Goal: Transaction & Acquisition: Purchase product/service

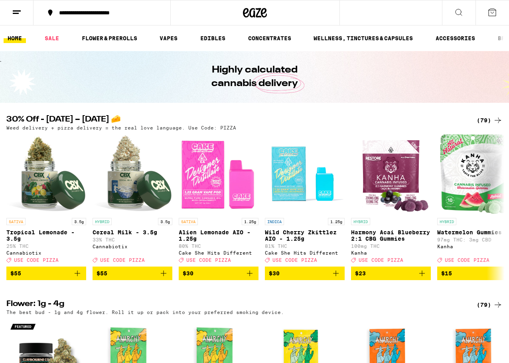
click at [491, 120] on div "(79)" at bounding box center [490, 121] width 26 height 10
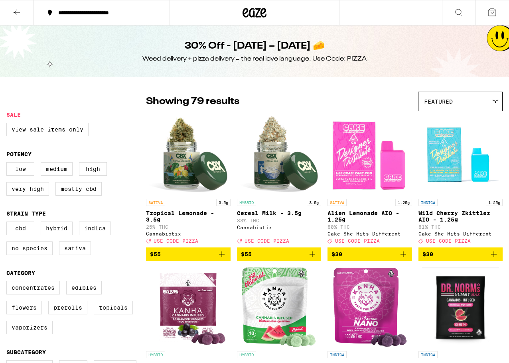
click at [281, 209] on div "HYBRID 3.5g Cereal Milk - 3.5g 33% THC Cannabiotix Deal Created with Sketch. US…" at bounding box center [279, 221] width 85 height 45
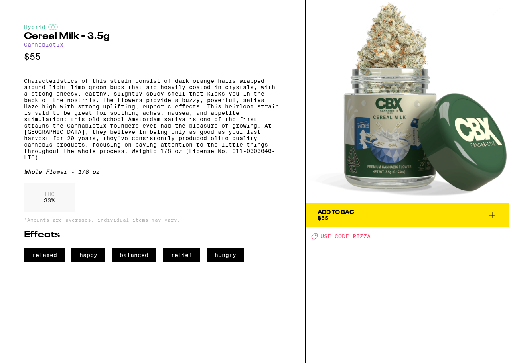
click at [496, 12] on icon at bounding box center [497, 11] width 8 height 7
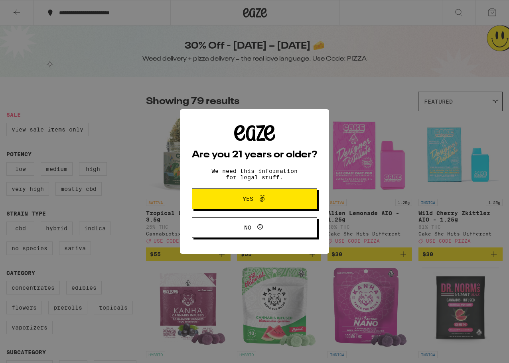
click at [245, 204] on span "Yes" at bounding box center [254, 199] width 61 height 10
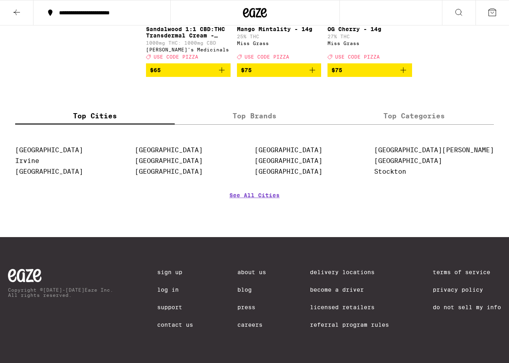
scroll to position [3171, 0]
